Goal: Task Accomplishment & Management: Manage account settings

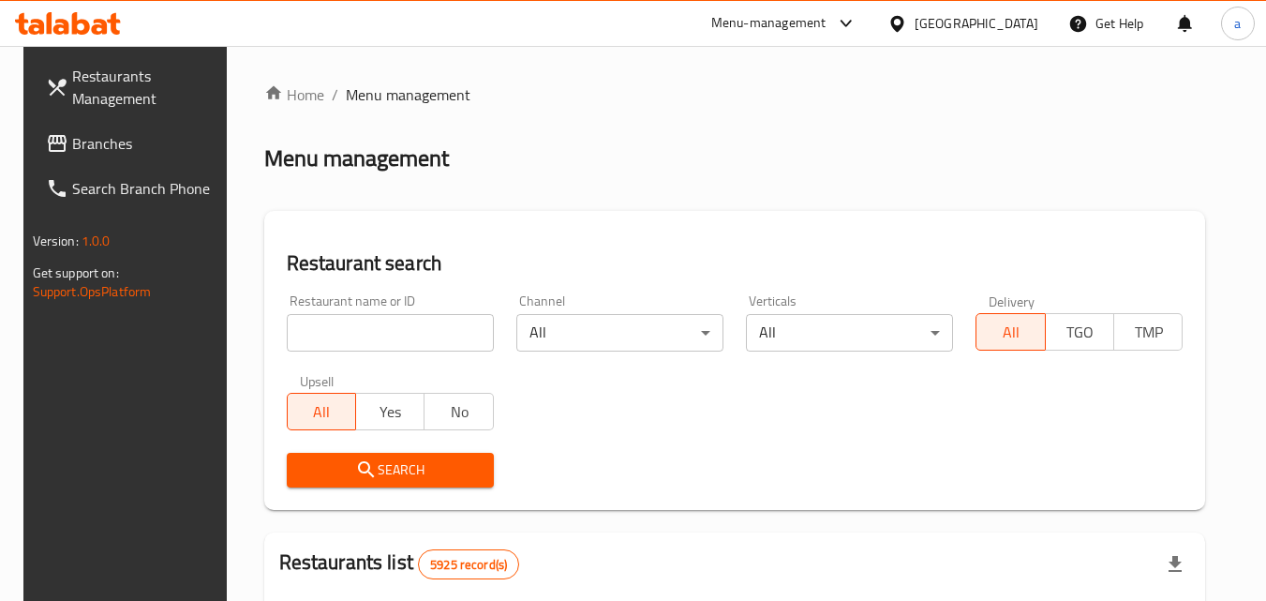
click at [914, 17] on div at bounding box center [900, 23] width 27 height 21
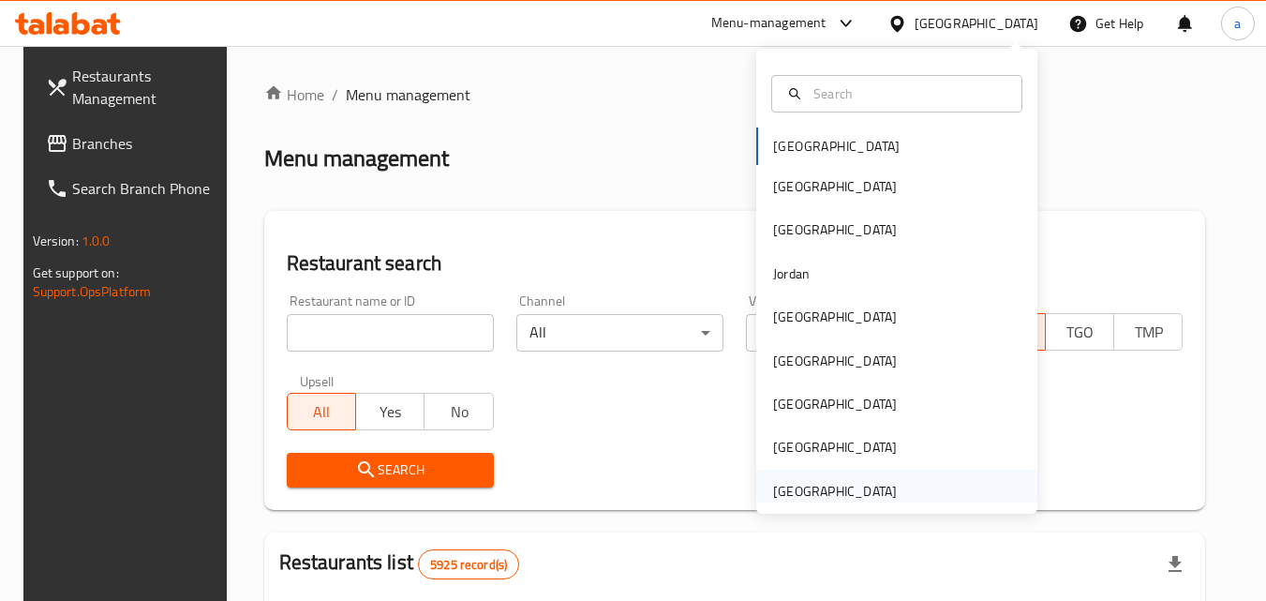
click at [824, 489] on div "[GEOGRAPHIC_DATA]" at bounding box center [835, 491] width 124 height 21
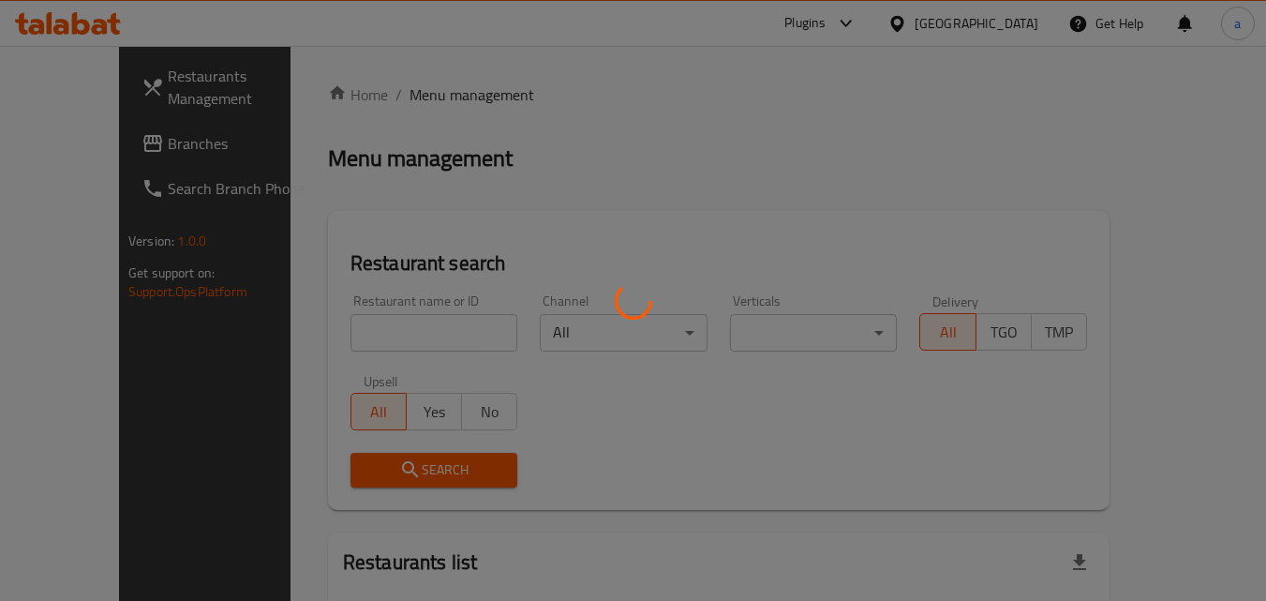
click at [158, 156] on div at bounding box center [633, 300] width 1266 height 601
click at [58, 152] on div at bounding box center [633, 300] width 1266 height 601
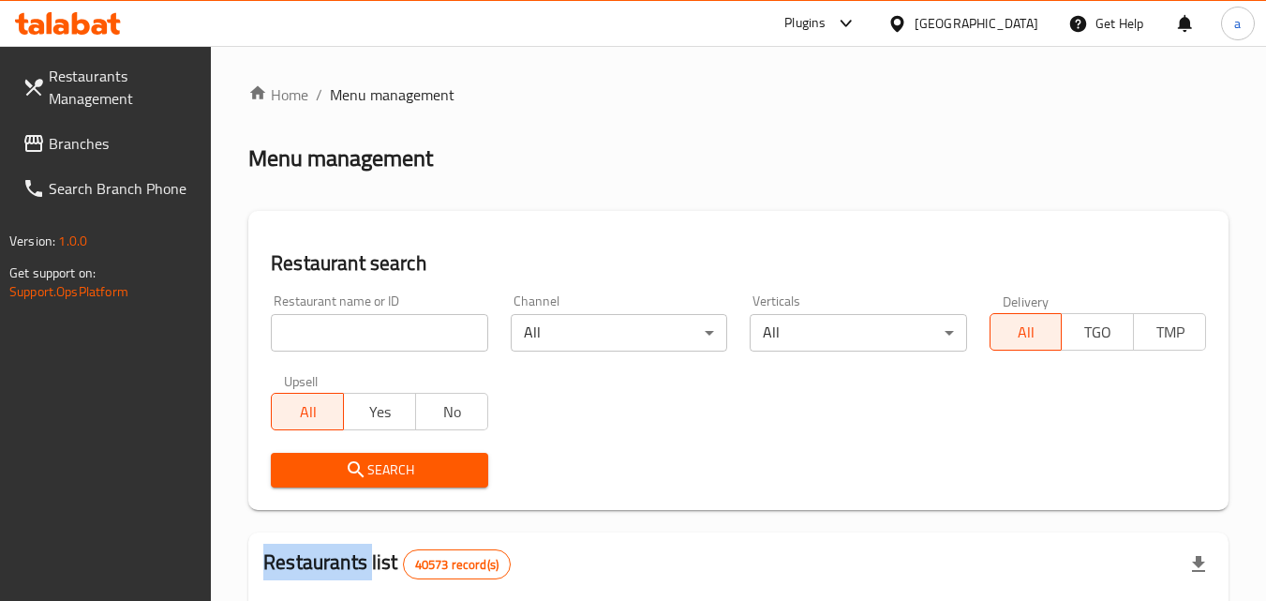
click at [57, 151] on span "Branches" at bounding box center [123, 143] width 148 height 22
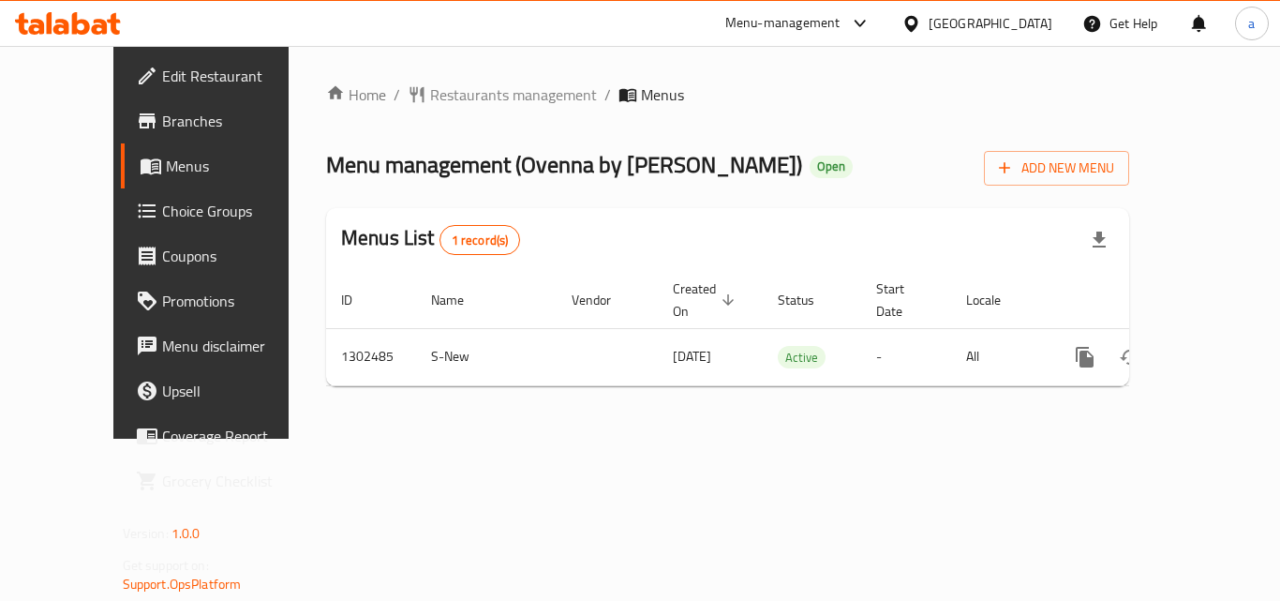
drag, startPoint x: 914, startPoint y: 27, endPoint x: 955, endPoint y: 24, distance: 40.4
click at [915, 26] on icon at bounding box center [910, 23] width 13 height 16
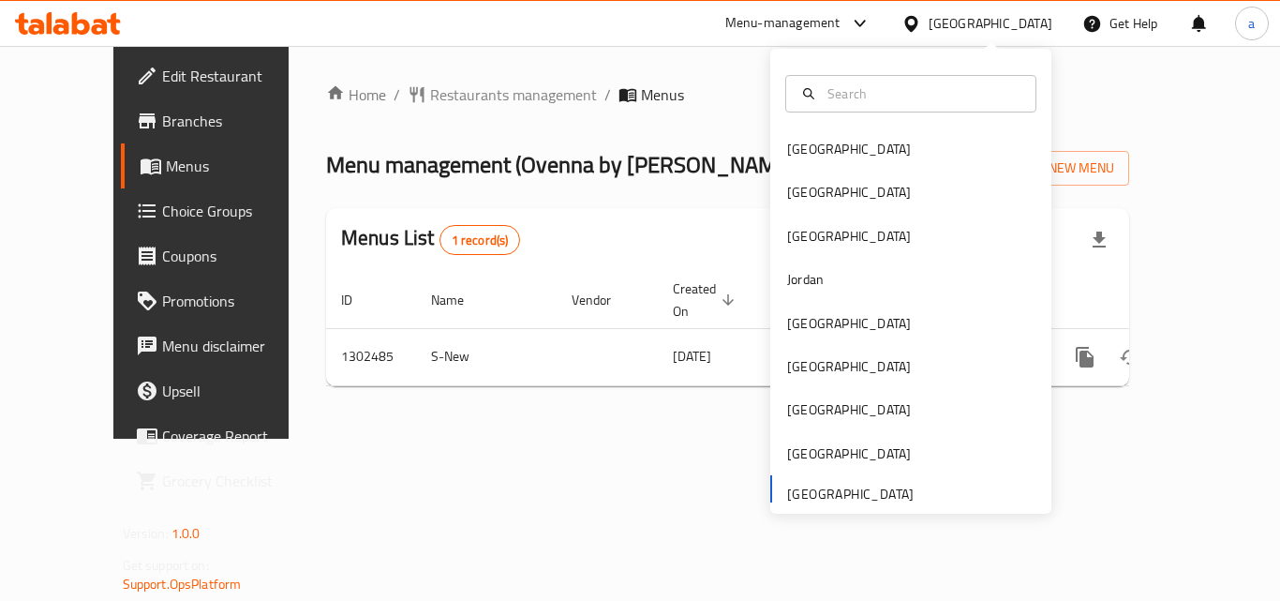
click at [955, 24] on div "[GEOGRAPHIC_DATA]" at bounding box center [990, 23] width 124 height 21
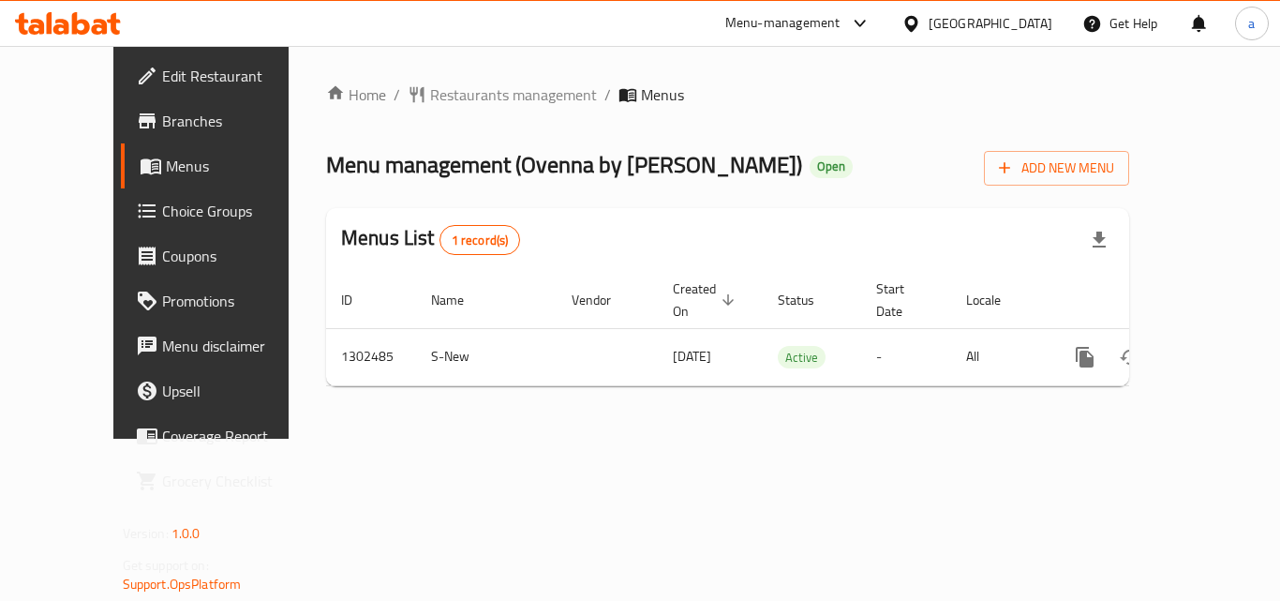
click at [907, 34] on div at bounding box center [914, 23] width 27 height 21
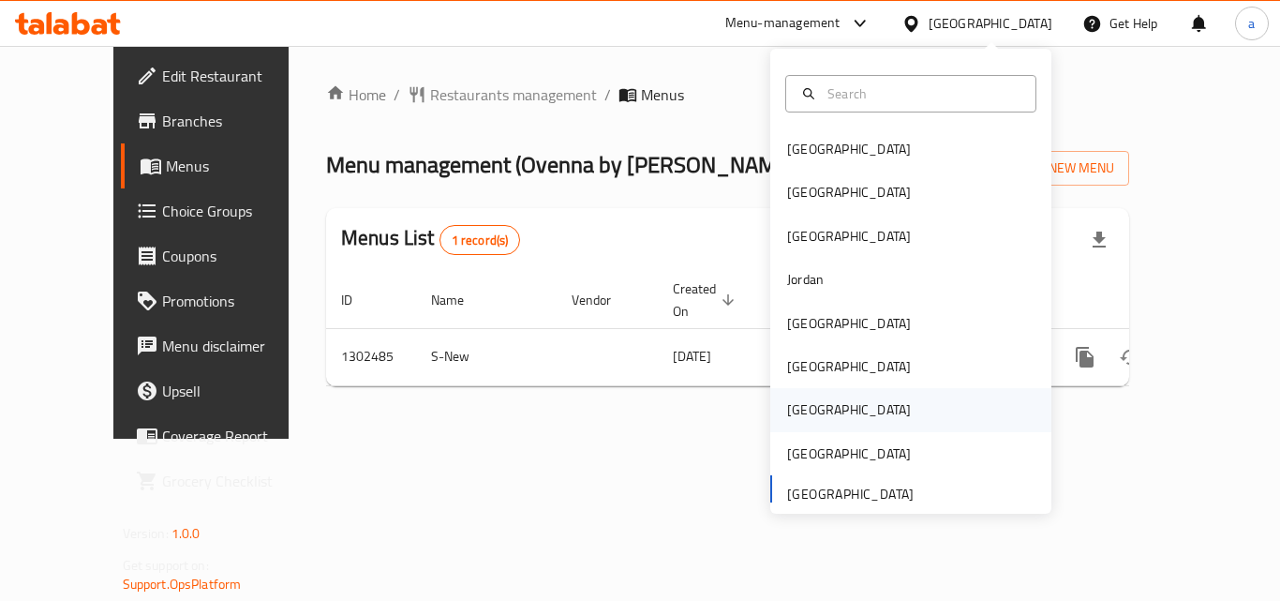
click at [787, 399] on div "[GEOGRAPHIC_DATA]" at bounding box center [849, 409] width 124 height 21
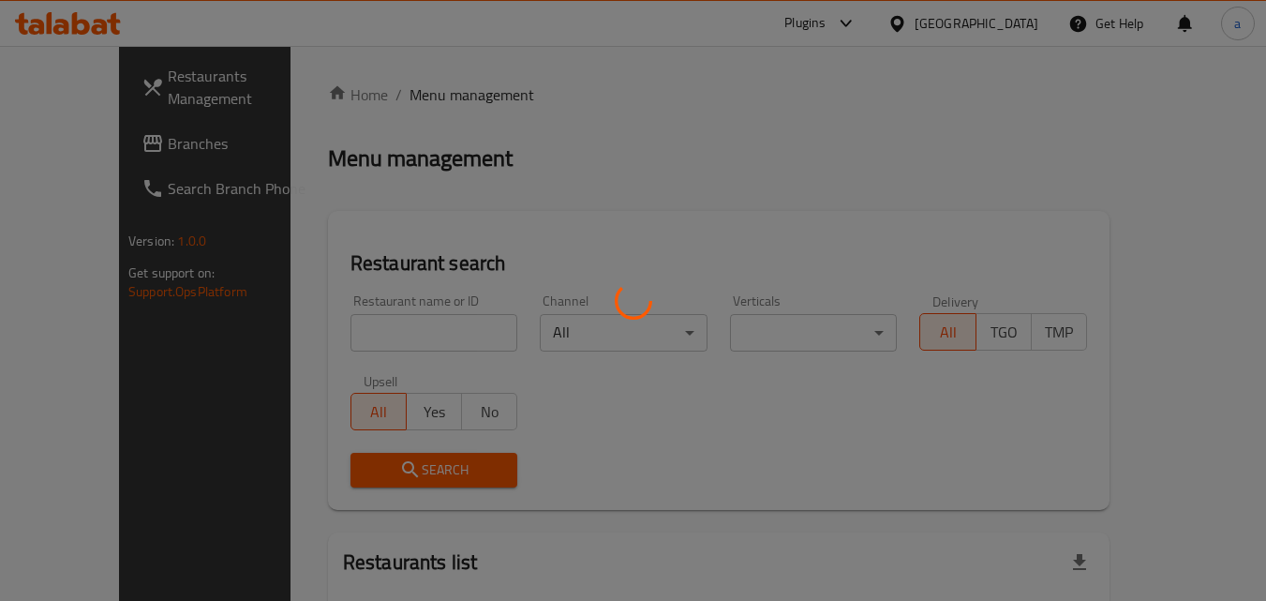
click at [80, 159] on div at bounding box center [633, 300] width 1266 height 601
click at [98, 143] on div at bounding box center [633, 300] width 1266 height 601
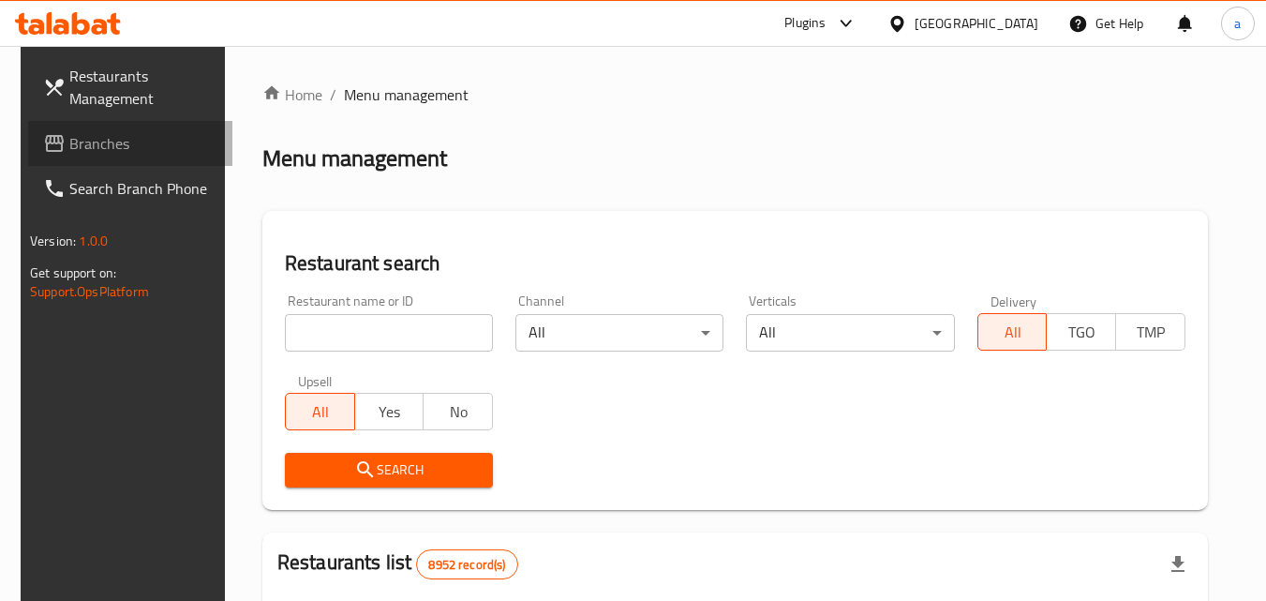
click at [98, 143] on span "Branches" at bounding box center [143, 143] width 148 height 22
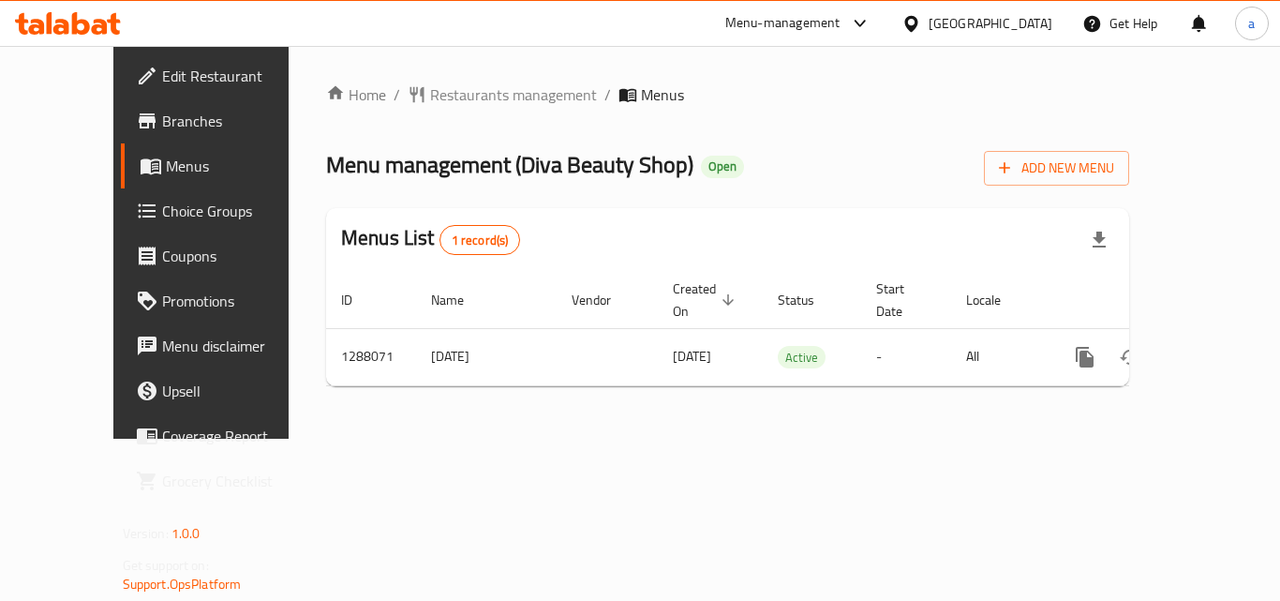
click at [555, 192] on div "Home / Restaurants management / Menus Menu management ( Diva Beauty Shop ) Open…" at bounding box center [727, 242] width 803 height 318
click at [451, 97] on span "Restaurants management" at bounding box center [513, 94] width 167 height 22
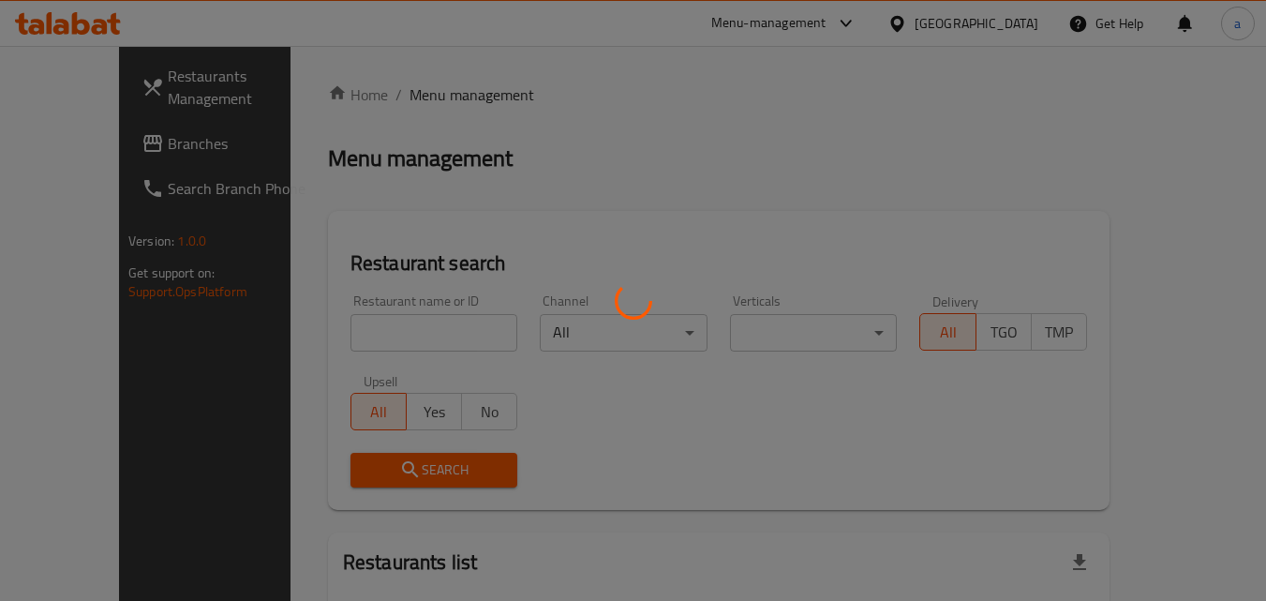
click at [1011, 22] on div at bounding box center [633, 300] width 1266 height 601
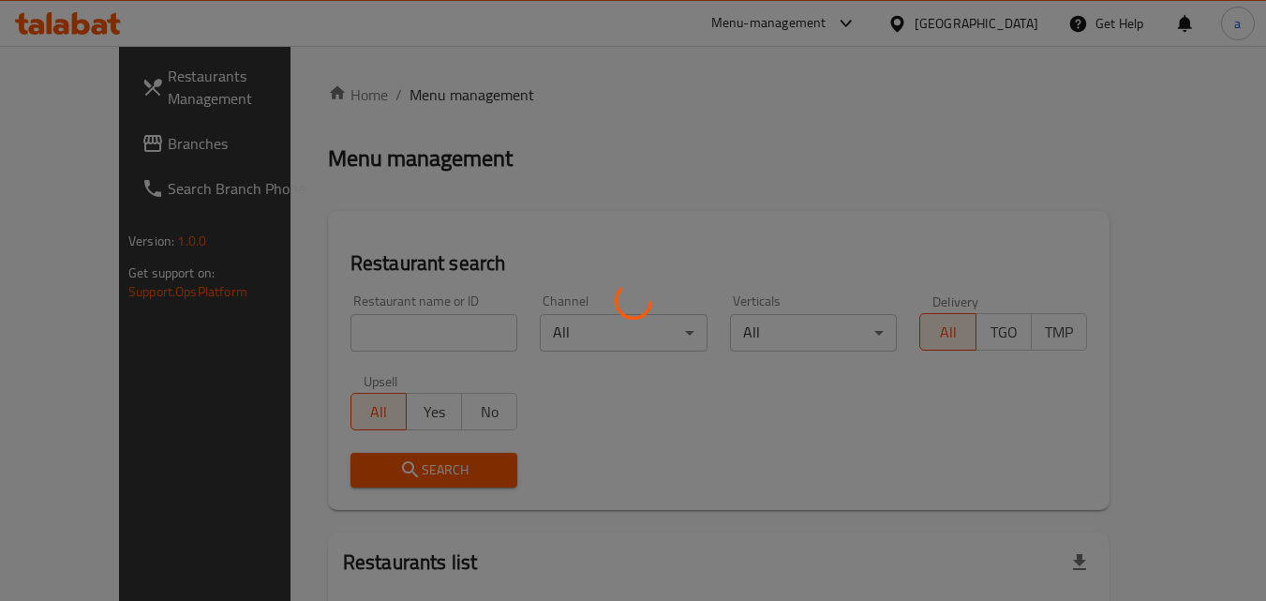
click at [1011, 22] on div at bounding box center [633, 300] width 1266 height 601
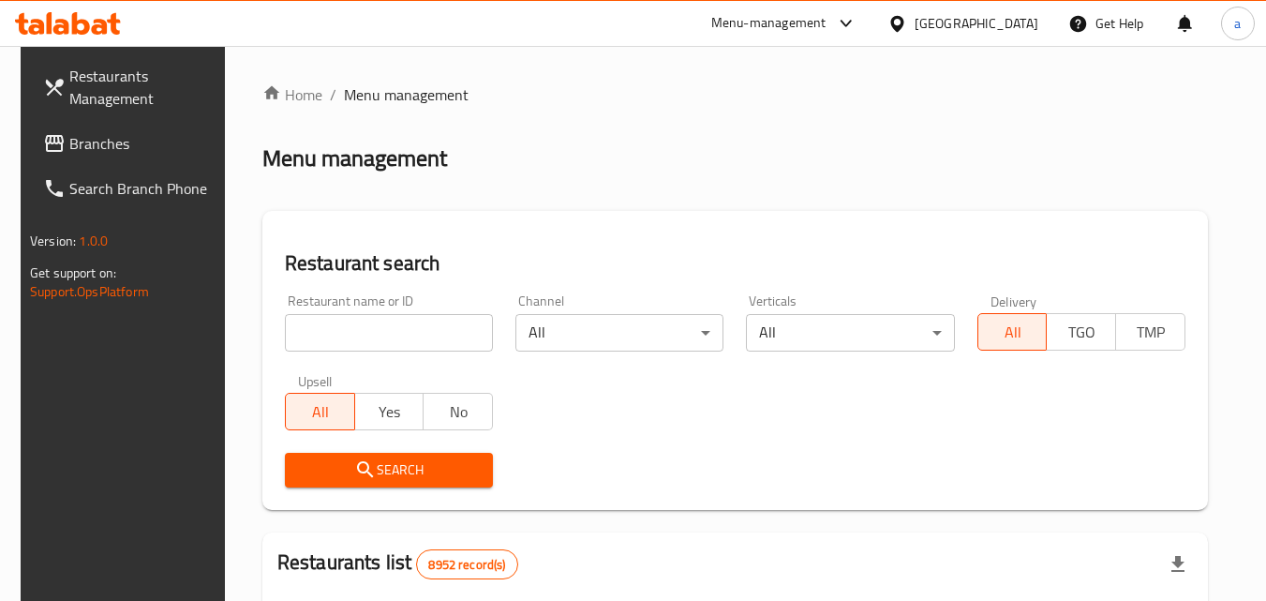
click at [720, 68] on div "Home / Menu management Menu management Restaurant search Restaurant name or ID …" at bounding box center [735, 606] width 1020 height 1121
click at [1065, 18] on div "Get Help" at bounding box center [1106, 23] width 106 height 45
click at [1022, 30] on div "[GEOGRAPHIC_DATA]" at bounding box center [976, 23] width 124 height 21
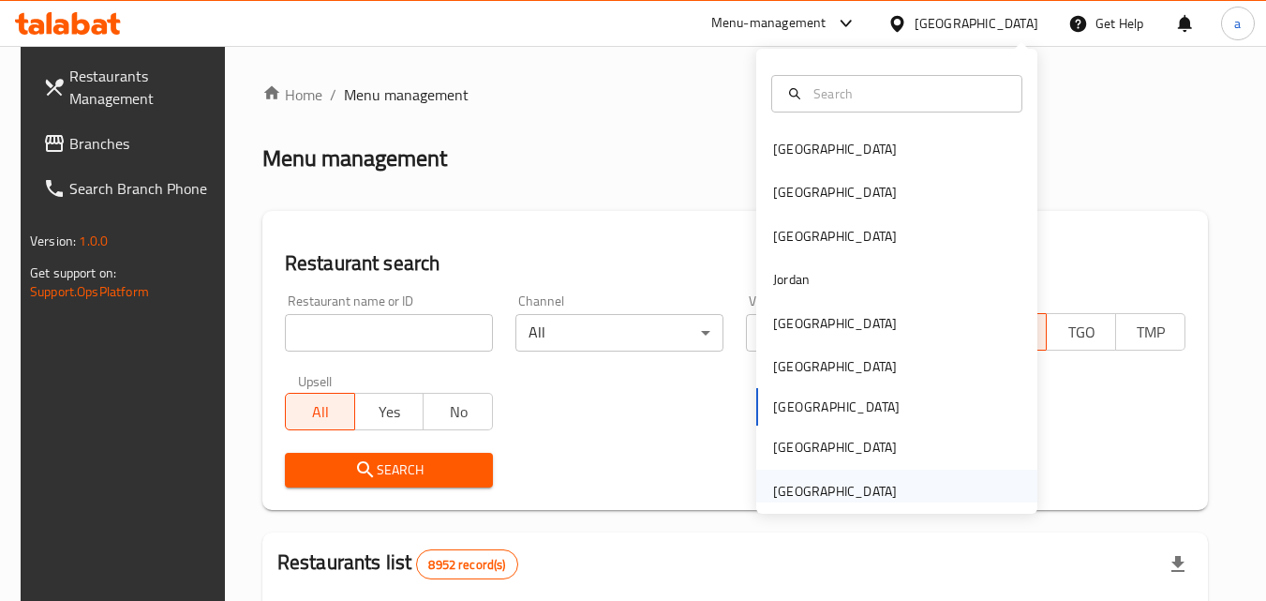
click at [788, 487] on div "[GEOGRAPHIC_DATA]" at bounding box center [835, 491] width 124 height 21
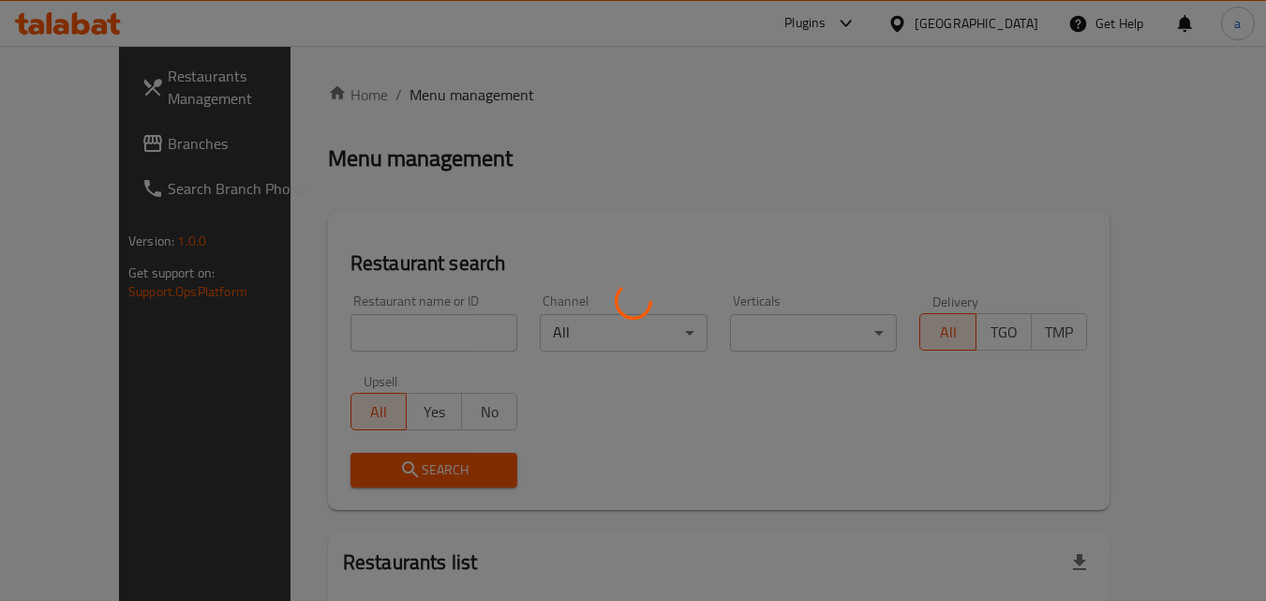
click at [82, 145] on div at bounding box center [633, 300] width 1266 height 601
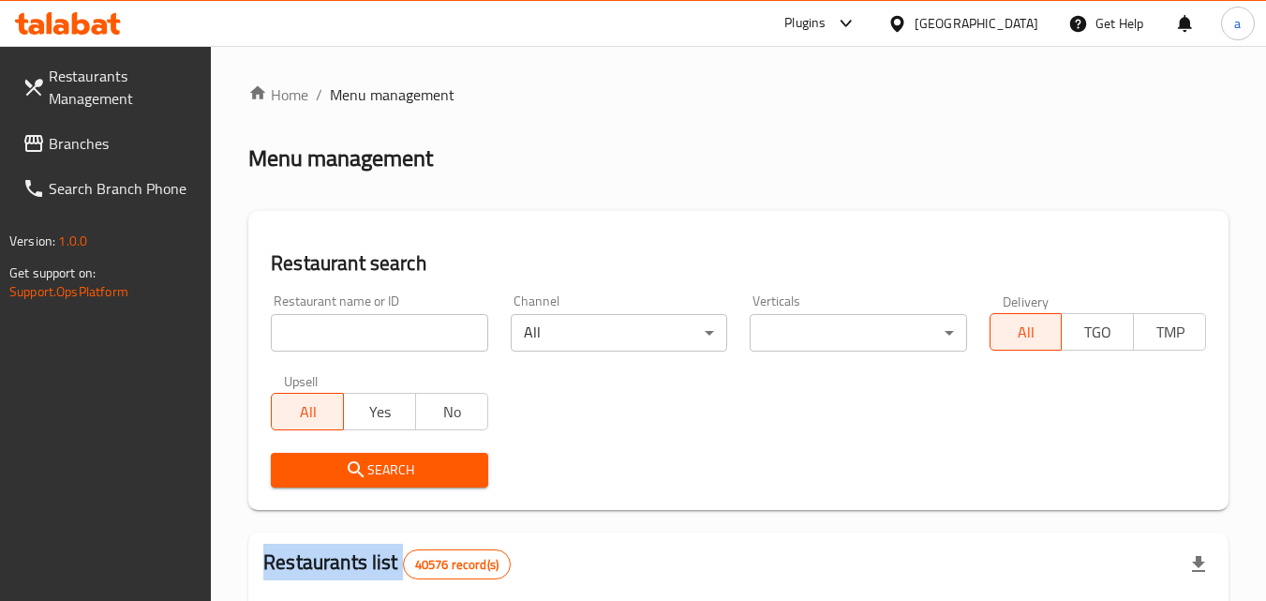
click at [82, 142] on span "Branches" at bounding box center [123, 143] width 148 height 22
